Goal: Find contact information: Find contact information

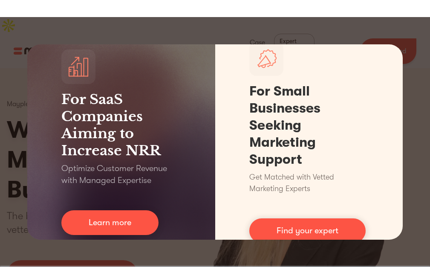
click at [395, 37] on div "For SaaS Companies Aiming to Increase NRR Optimize Customer Revenue with Manage…" at bounding box center [215, 142] width 430 height 250
click at [0, 160] on div "For SaaS Companies Aiming to Increase NRR Optimize Customer Revenue with Manage…" at bounding box center [215, 142] width 430 height 250
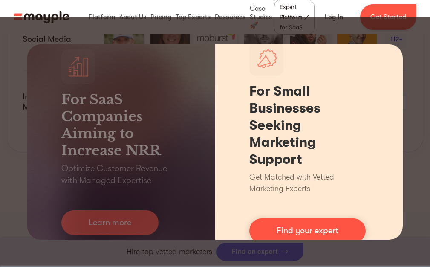
scroll to position [809, 0]
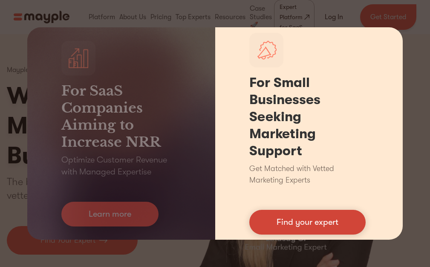
click at [264, 225] on link "Find your expert" at bounding box center [307, 222] width 116 height 25
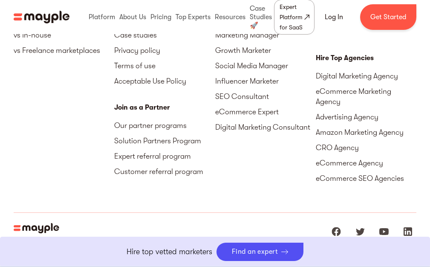
drag, startPoint x: 14, startPoint y: 202, endPoint x: 38, endPoint y: 201, distance: 23.5
click at [38, 240] on div "[STREET_ADDRESS][US_STATE] +1 929-335-[STREET_ADDRESS][PERSON_NAME]" at bounding box center [81, 253] width 135 height 26
click at [104, 240] on div "[STREET_ADDRESS][US_STATE] +1 929-335-[STREET_ADDRESS][PERSON_NAME]" at bounding box center [81, 253] width 135 height 26
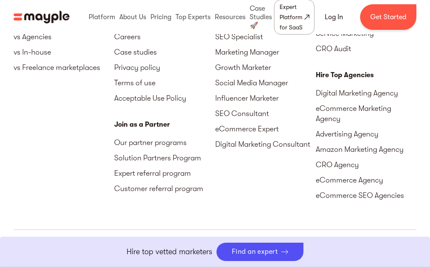
drag, startPoint x: 15, startPoint y: 201, endPoint x: 73, endPoint y: 201, distance: 57.9
click at [73, 257] on div "[STREET_ADDRESS][US_STATE] +1 929-335-[STREET_ADDRESS][PERSON_NAME]" at bounding box center [81, 270] width 135 height 26
copy div "[US_STATE][GEOGRAPHIC_DATA]"
click at [68, 230] on div "[STREET_ADDRESS][US_STATE] +1 929-335-[STREET_ADDRESS][PERSON_NAME] © Mayple 20…" at bounding box center [215, 261] width 403 height 63
click at [67, 257] on div "[STREET_ADDRESS][US_STATE] +1 929-335-[STREET_ADDRESS][PERSON_NAME]" at bounding box center [81, 270] width 135 height 26
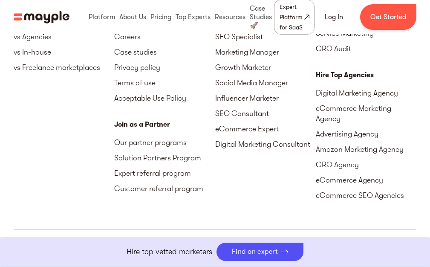
click at [67, 257] on div "[STREET_ADDRESS][US_STATE] +1 929-335-[STREET_ADDRESS][PERSON_NAME]" at bounding box center [81, 270] width 135 height 26
copy div "[PERSON_NAME][STREET_ADDRESS]"
